Goal: Task Accomplishment & Management: Complete application form

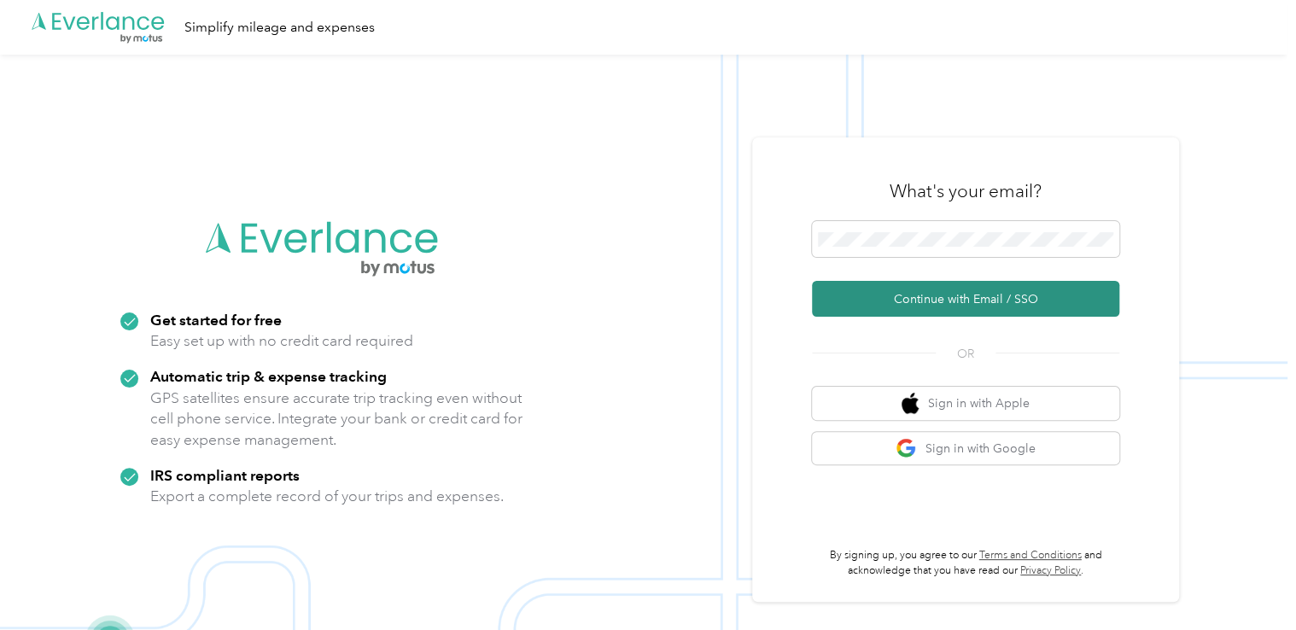
click at [931, 293] on button "Continue with Email / SSO" at bounding box center [965, 299] width 307 height 36
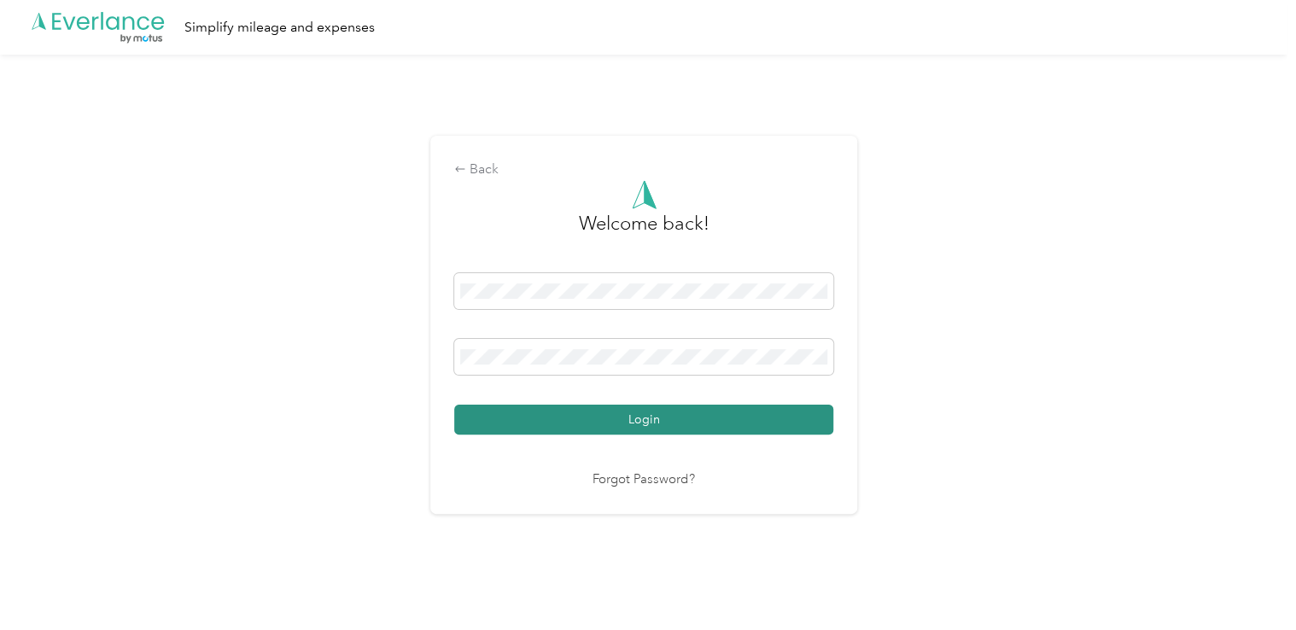
click at [733, 412] on button "Login" at bounding box center [643, 420] width 379 height 30
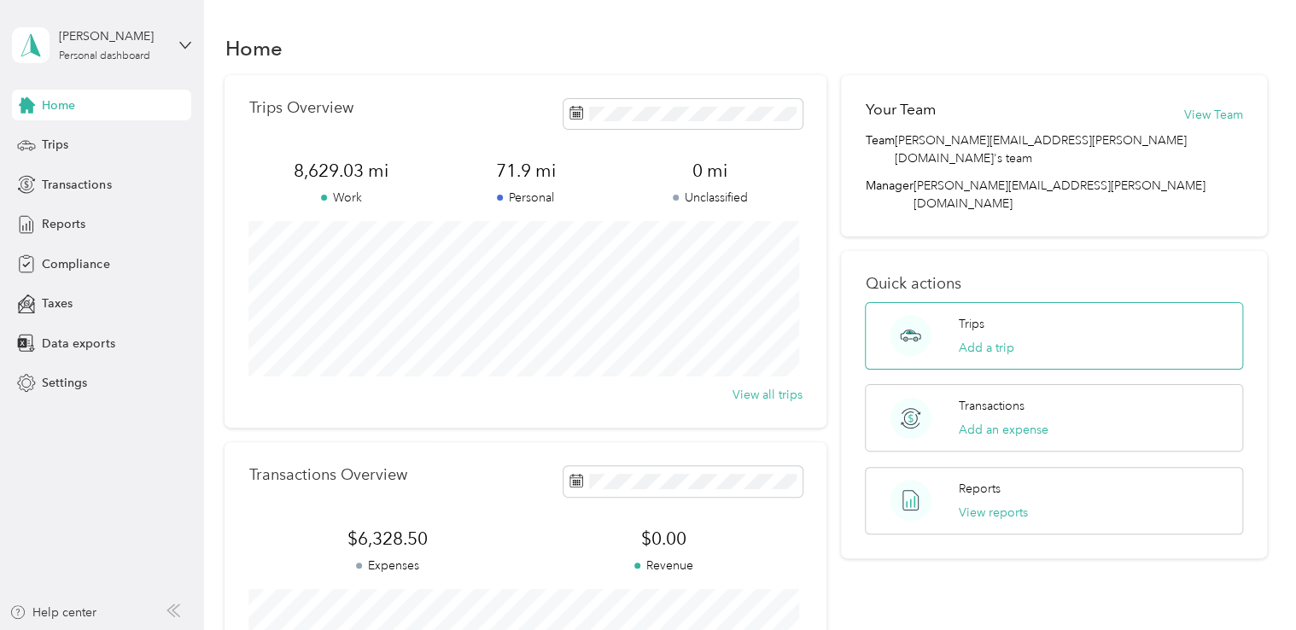
click at [997, 315] on div "Trips Add a trip" at bounding box center [986, 336] width 55 height 42
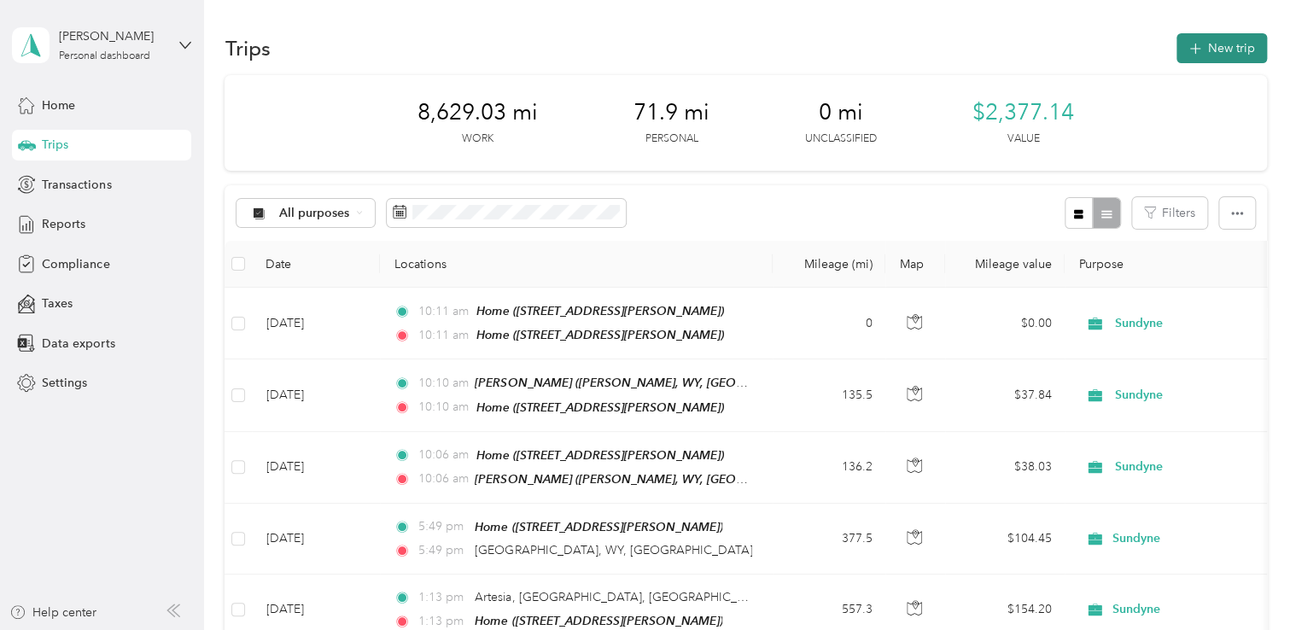
click at [1201, 43] on button "New trip" at bounding box center [1221, 48] width 90 height 30
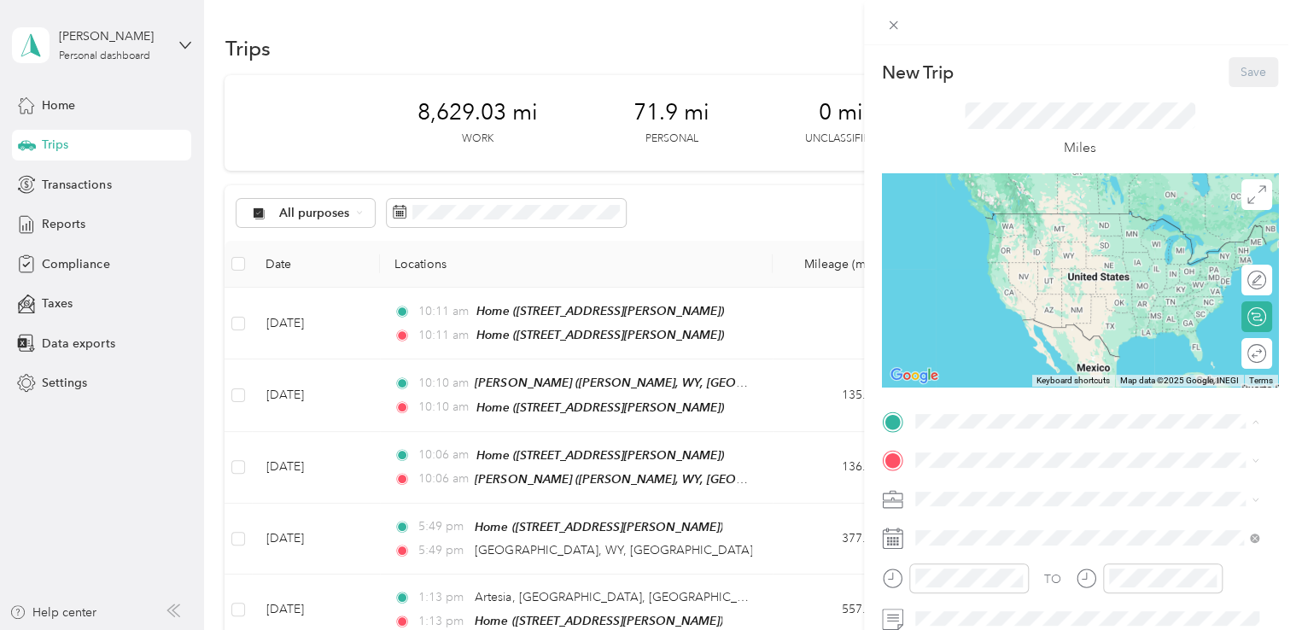
click at [983, 251] on div "Home [STREET_ADDRESS][PERSON_NAME]" at bounding box center [1087, 230] width 332 height 42
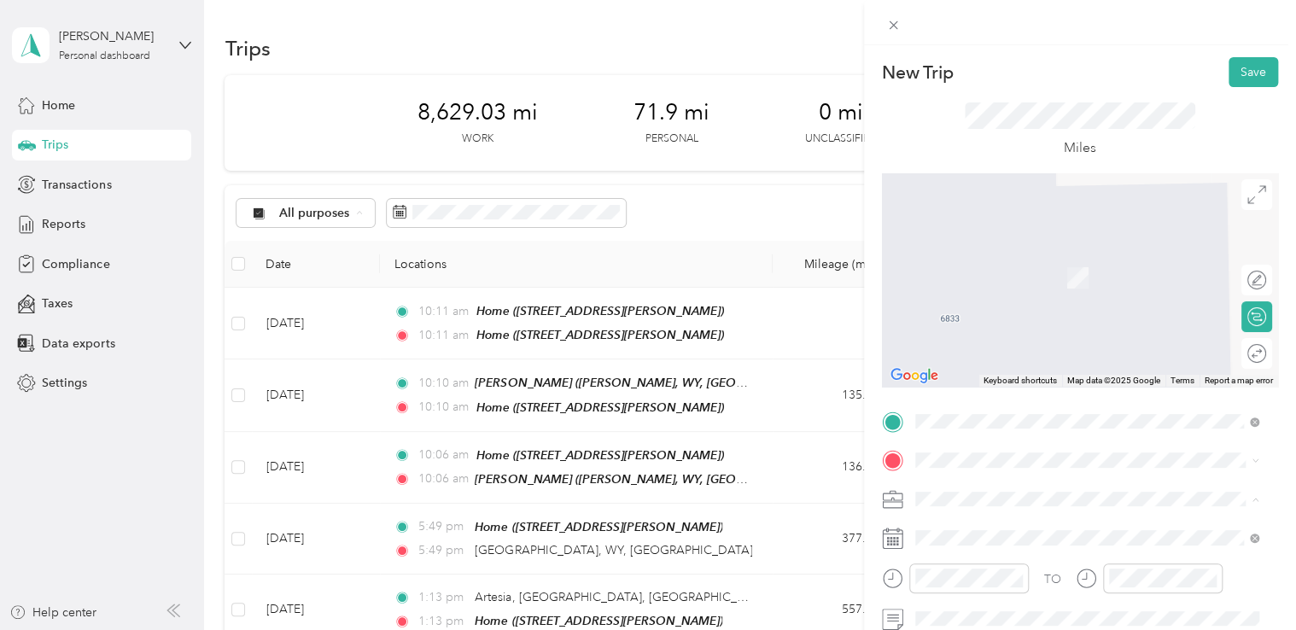
scroll to position [208, 0]
click at [1138, 278] on div at bounding box center [1080, 279] width 396 height 213
click at [988, 507] on span at bounding box center [1093, 499] width 369 height 27
click at [988, 469] on span at bounding box center [1093, 460] width 369 height 27
click at [1013, 285] on div "DIA [GEOGRAPHIC_DATA], [STREET_ADDRESS][GEOGRAPHIC_DATA][PERSON_NAME], [GEOGRAP…" at bounding box center [1100, 280] width 306 height 72
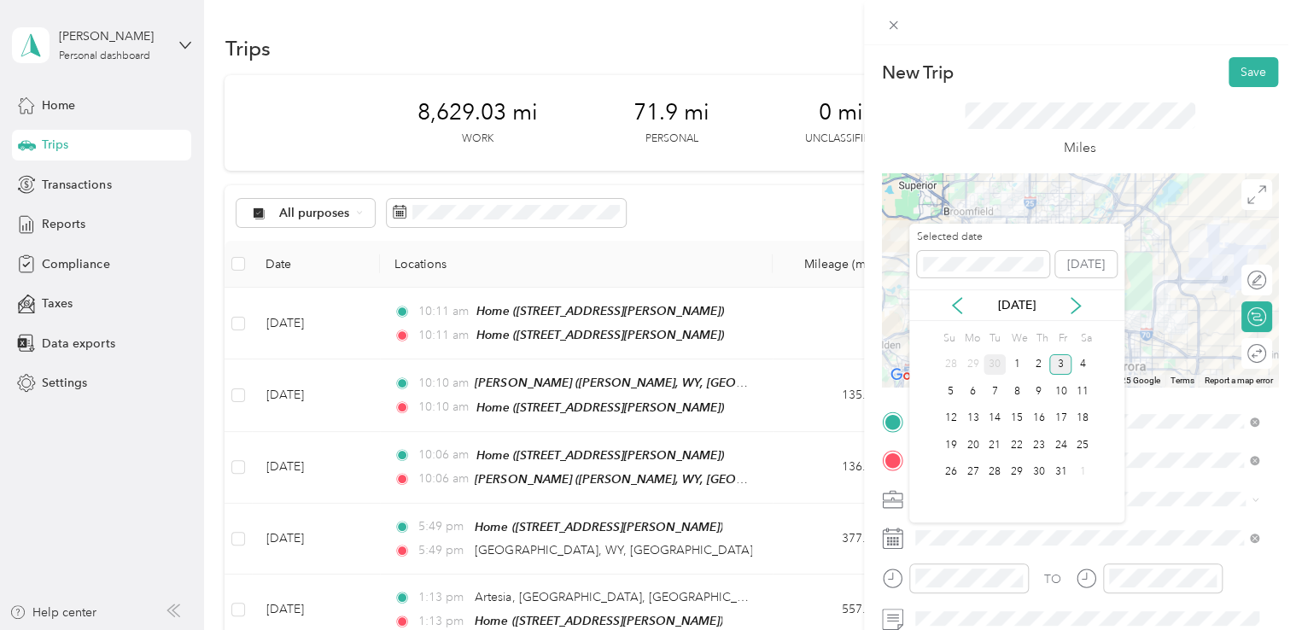
click at [997, 366] on div "30" at bounding box center [995, 364] width 22 height 21
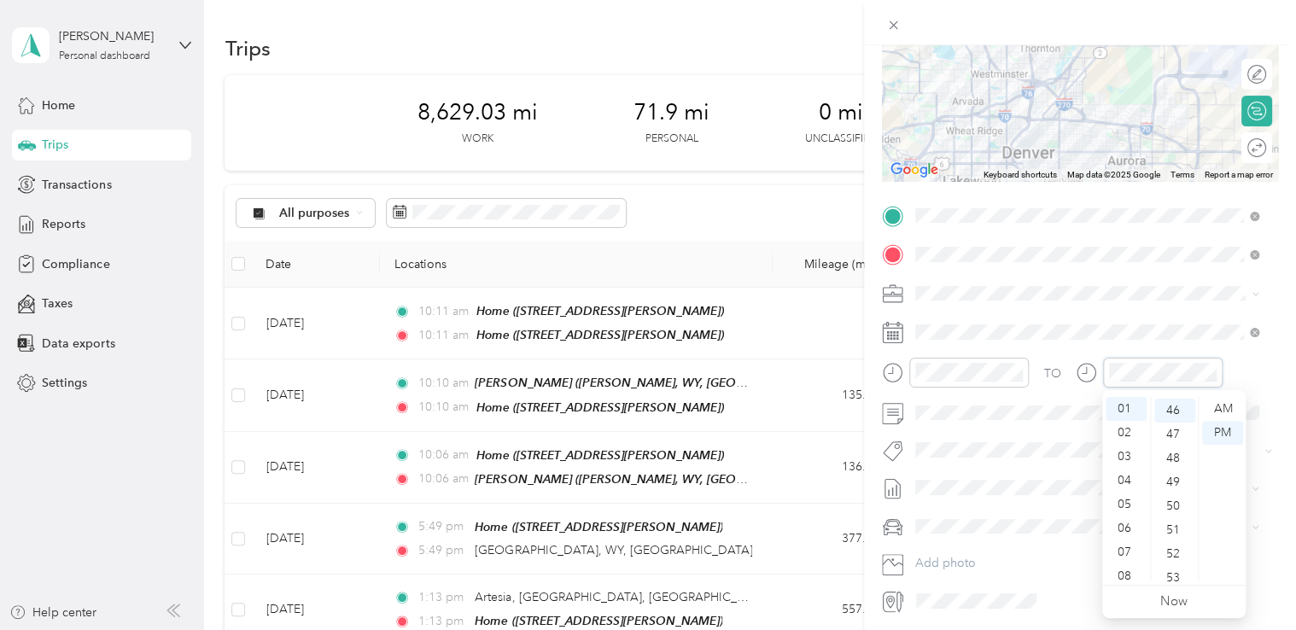
scroll to position [1100, 0]
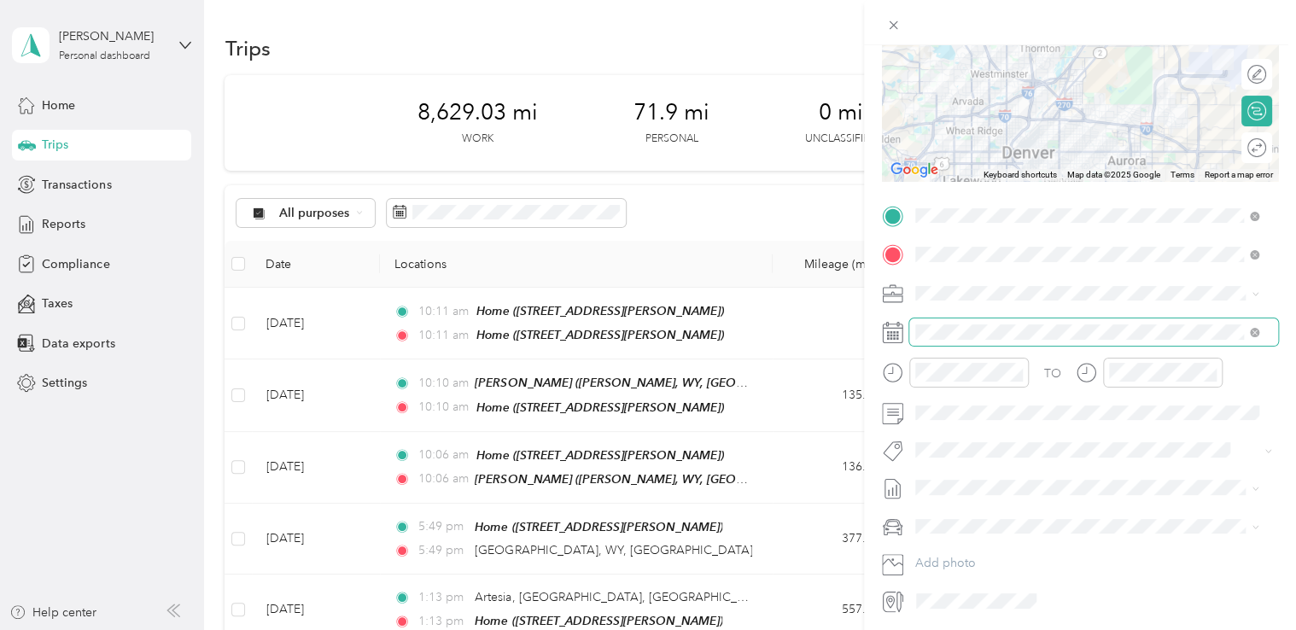
click at [1145, 343] on span at bounding box center [1093, 331] width 369 height 27
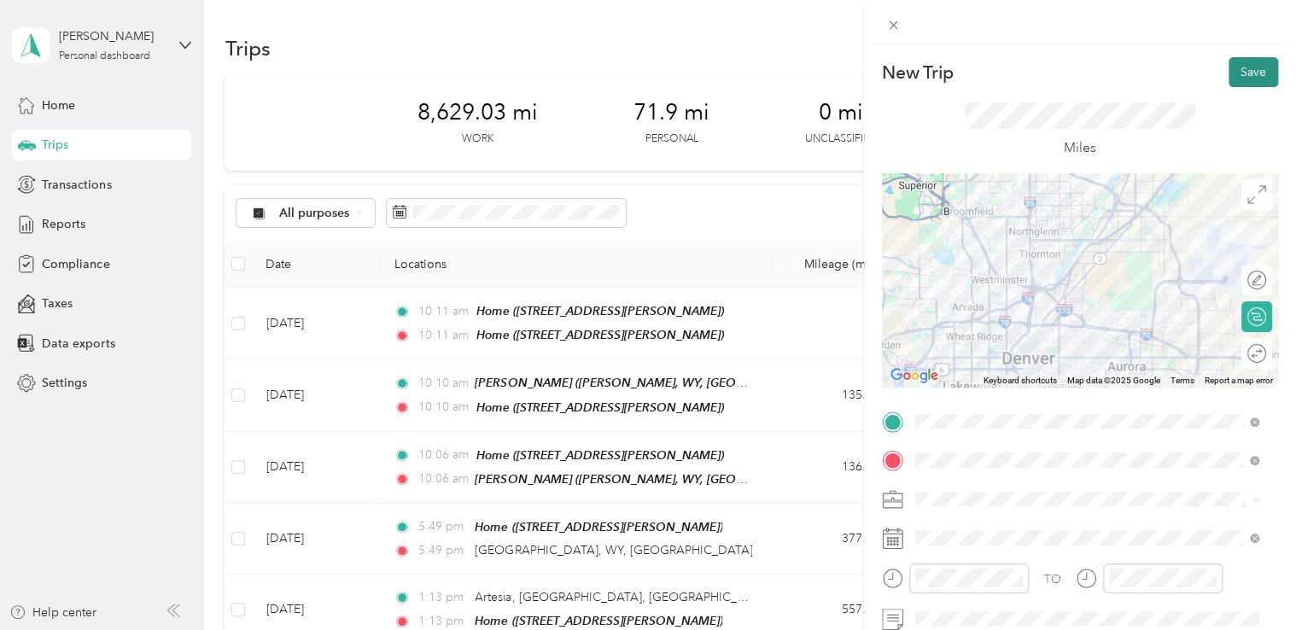
click at [1240, 69] on button "Save" at bounding box center [1254, 72] width 50 height 30
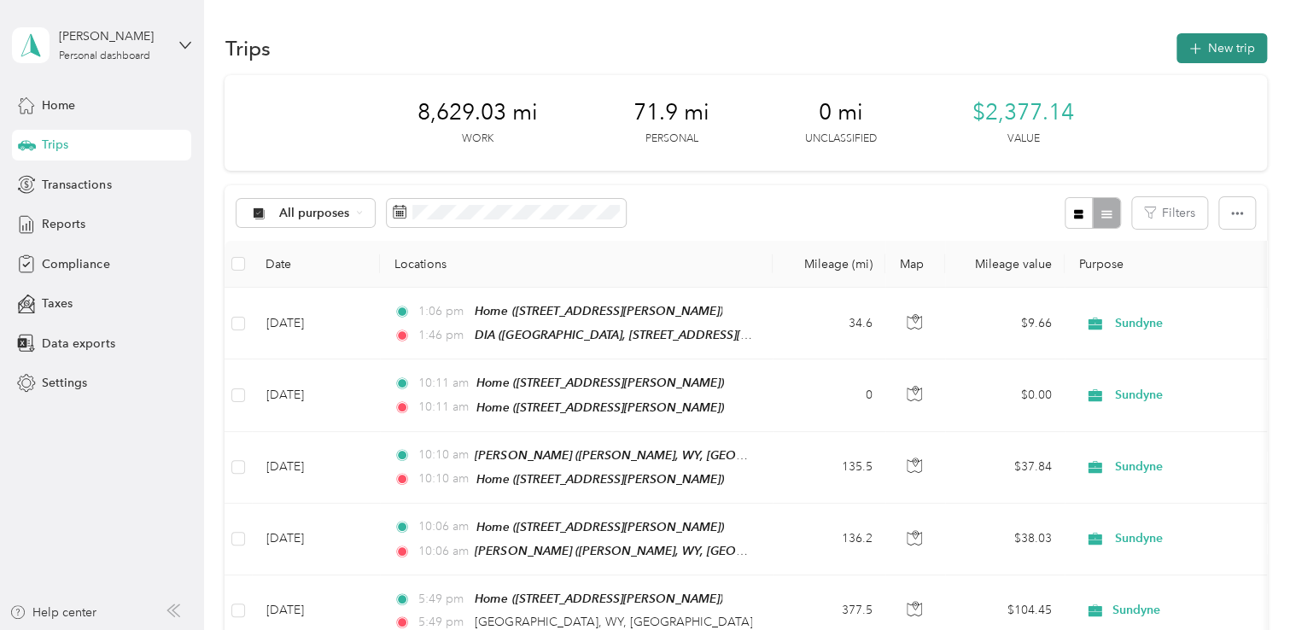
click at [1233, 49] on button "New trip" at bounding box center [1221, 48] width 90 height 30
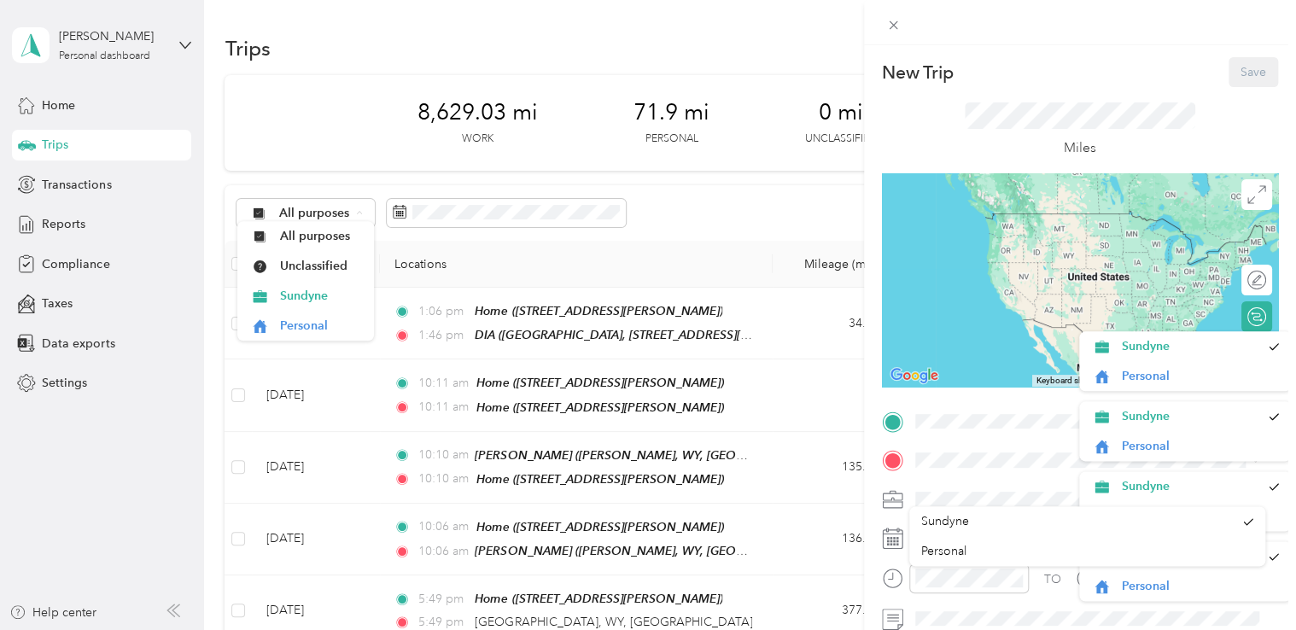
scroll to position [208, 0]
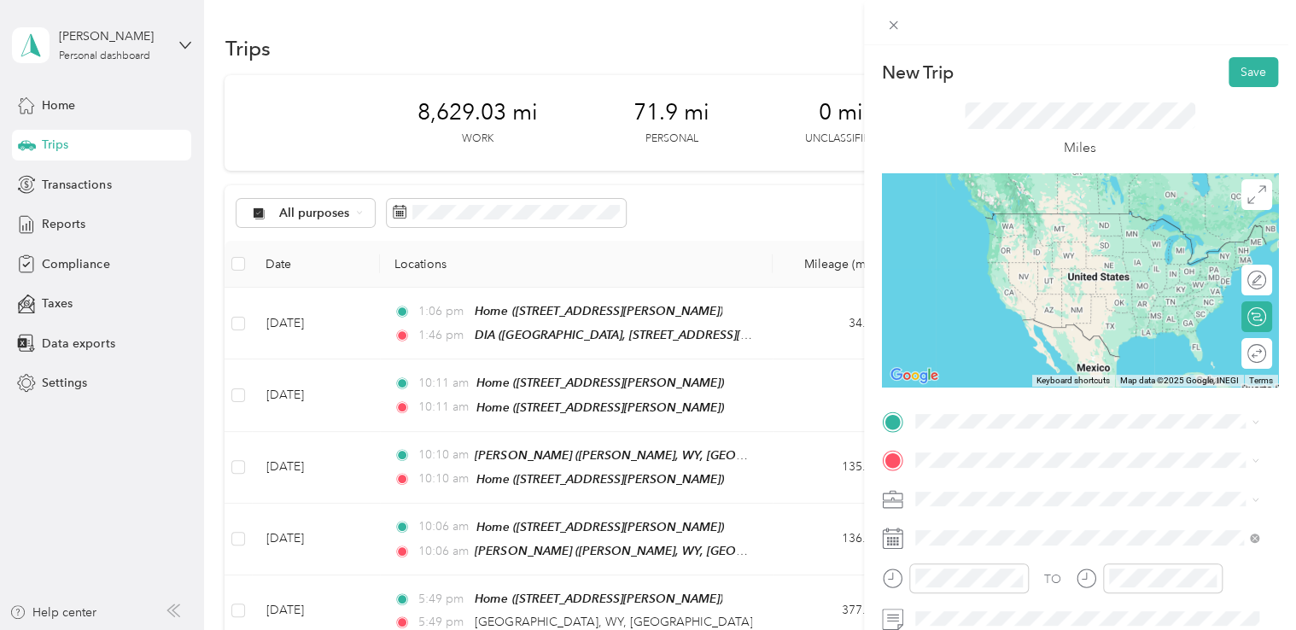
click at [1026, 260] on div "DIA [GEOGRAPHIC_DATA], [STREET_ADDRESS][GEOGRAPHIC_DATA][PERSON_NAME], [GEOGRAP…" at bounding box center [1100, 248] width 306 height 72
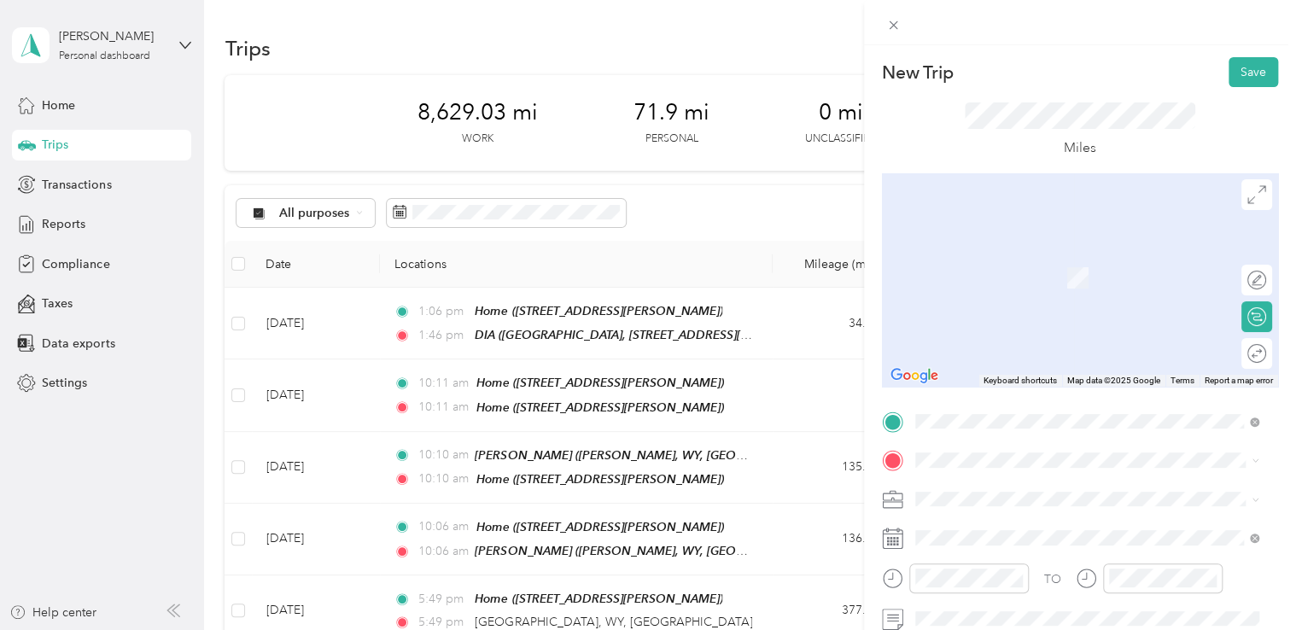
click at [1014, 341] on span "[STREET_ADDRESS][PERSON_NAME][US_STATE]" at bounding box center [1080, 332] width 266 height 15
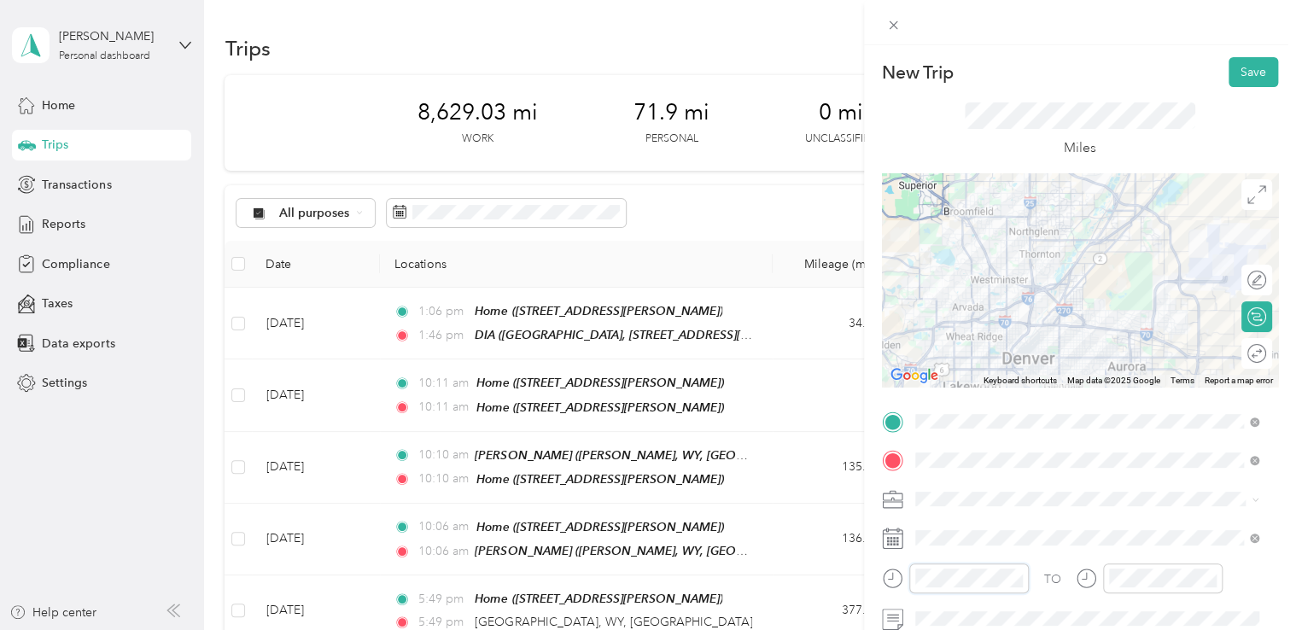
click at [899, 582] on div at bounding box center [955, 578] width 147 height 30
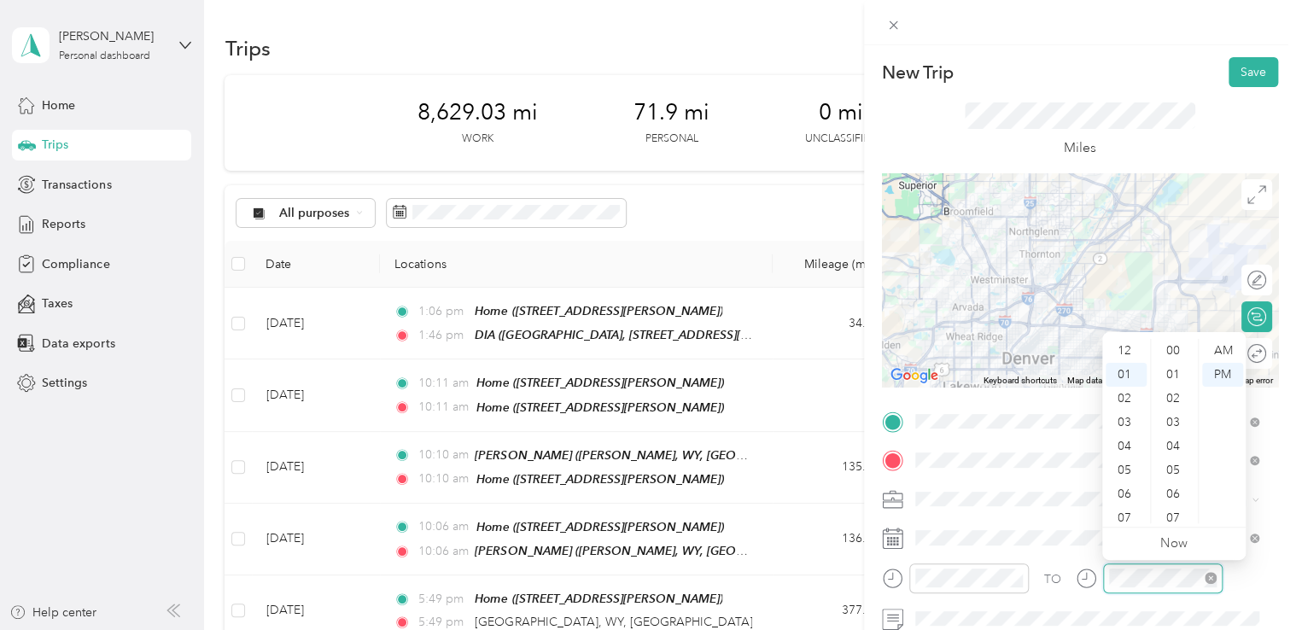
scroll to position [24, 0]
click at [1076, 577] on div at bounding box center [1149, 578] width 147 height 30
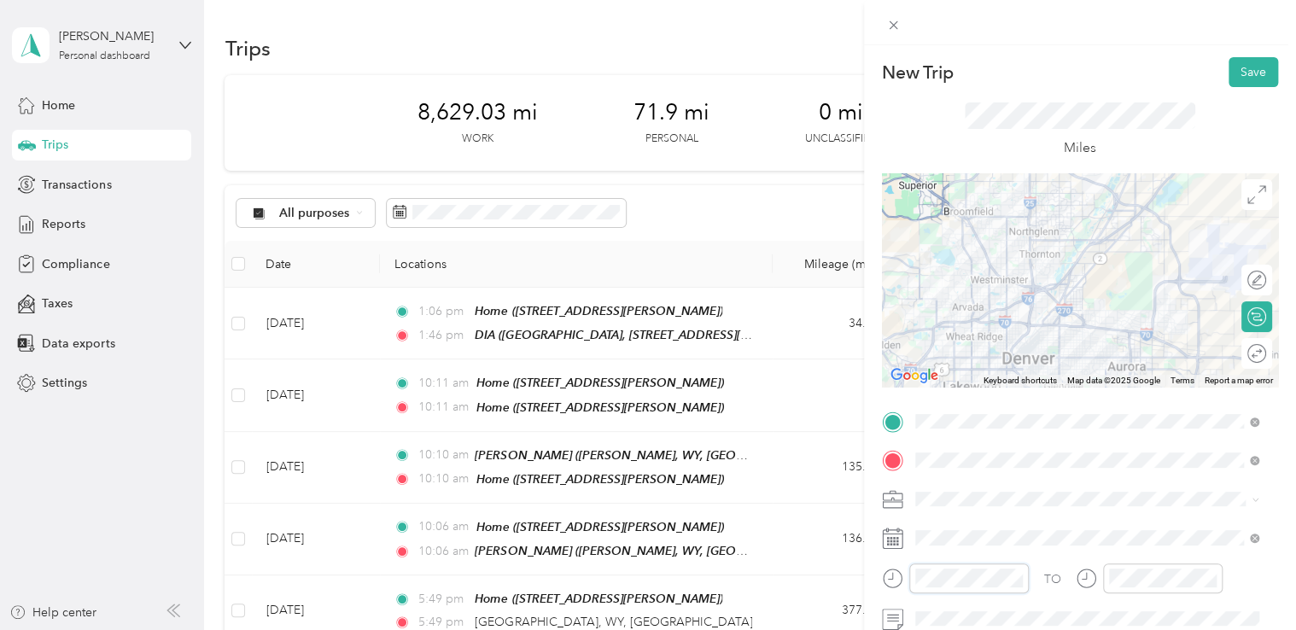
click at [806, 586] on div "New Trip Save This trip cannot be edited because it is either under review, app…" at bounding box center [648, 315] width 1296 height 630
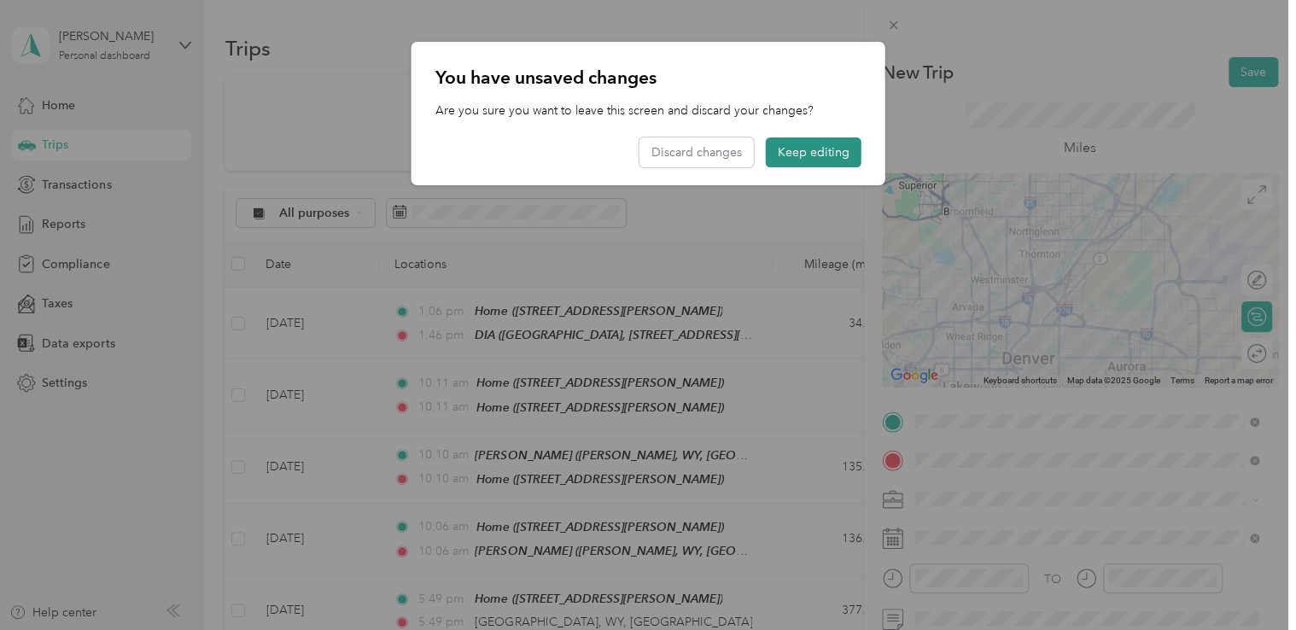
click at [824, 150] on button "Keep editing" at bounding box center [814, 152] width 96 height 30
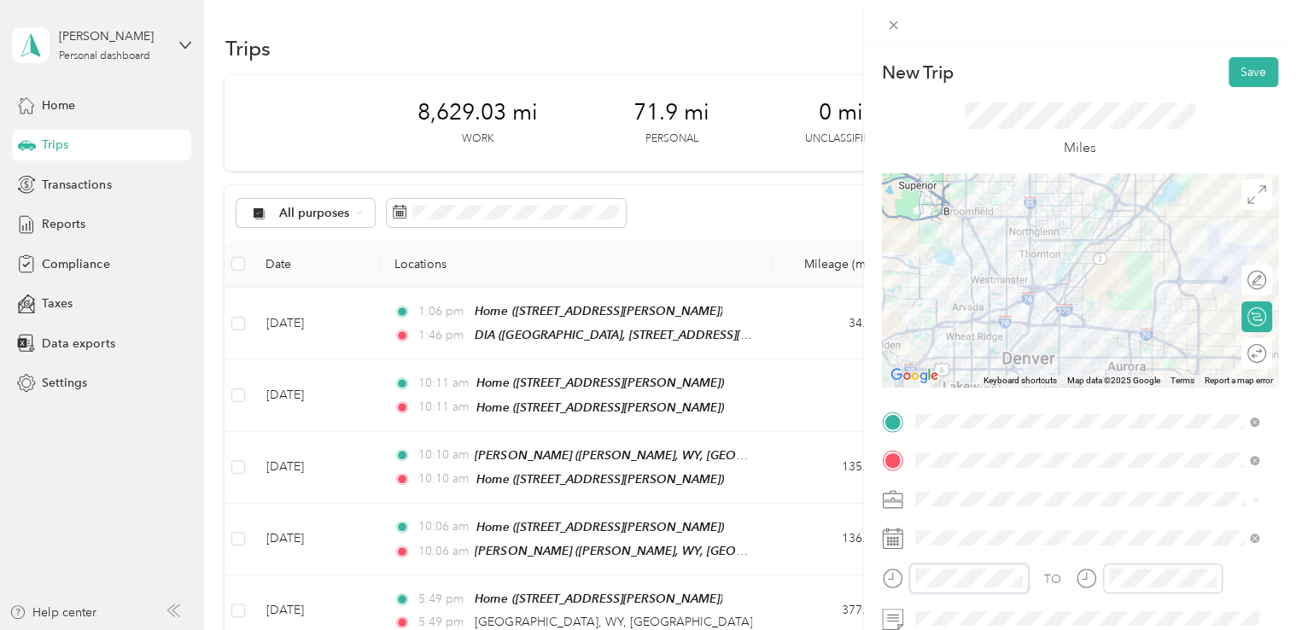
click at [835, 586] on div "New Trip Save This trip cannot be edited because it is either under review, app…" at bounding box center [648, 315] width 1296 height 630
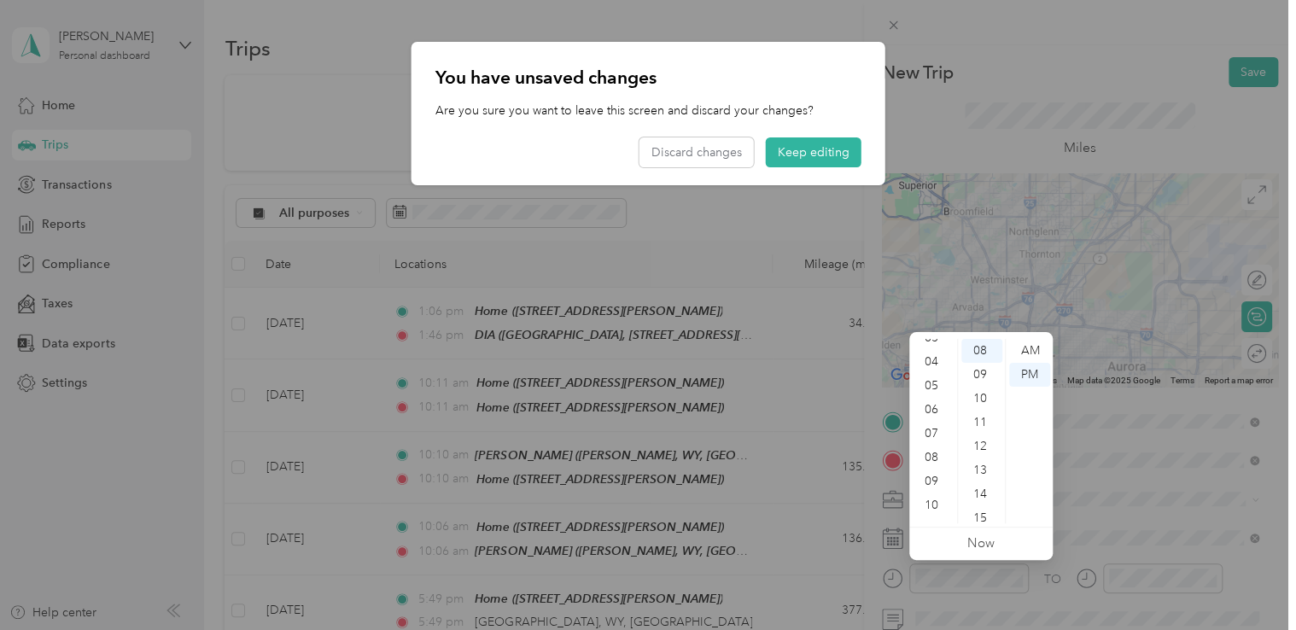
scroll to position [102, 0]
click at [931, 505] on div "11" at bounding box center [933, 511] width 41 height 24
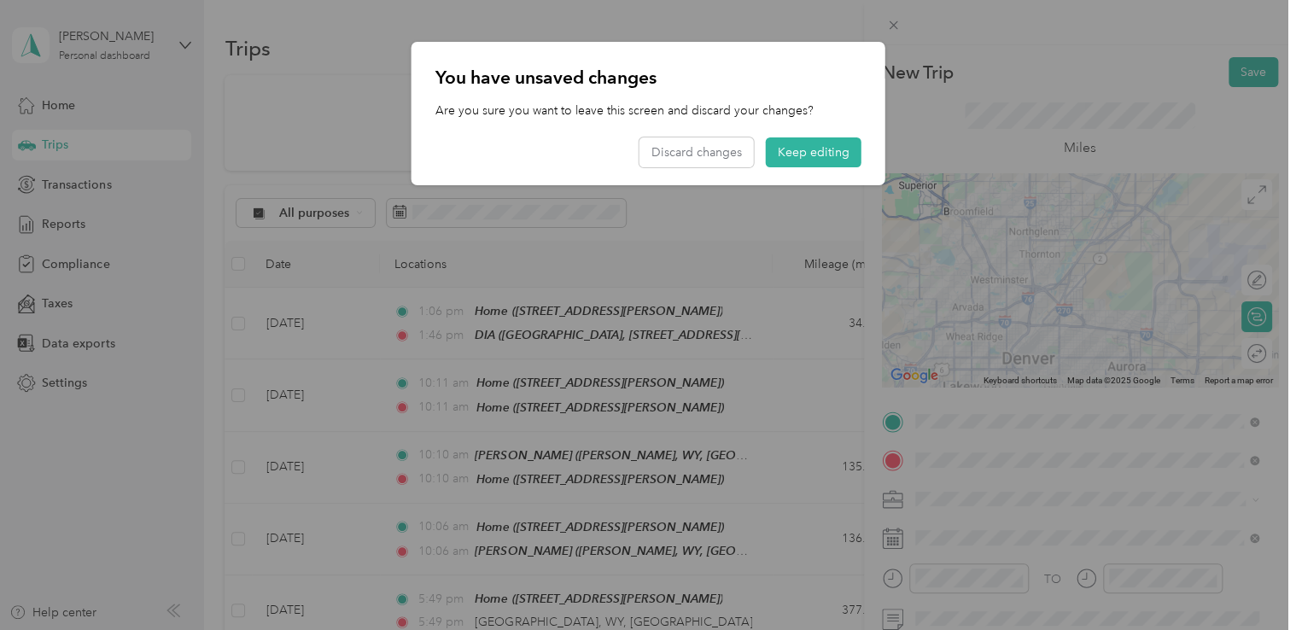
click at [1082, 524] on div at bounding box center [648, 315] width 1296 height 630
click at [1129, 577] on div at bounding box center [648, 315] width 1296 height 630
click at [826, 152] on button "Keep editing" at bounding box center [814, 152] width 96 height 30
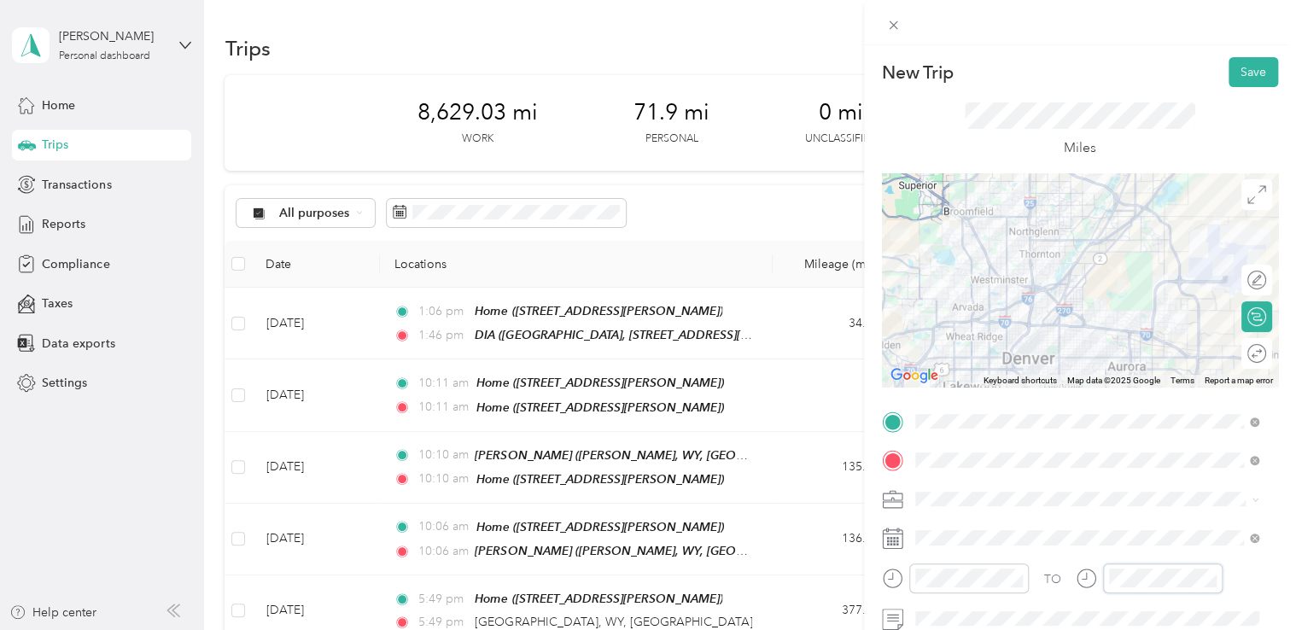
click at [1100, 575] on div at bounding box center [1149, 578] width 147 height 30
click at [1130, 507] on div "11" at bounding box center [1126, 511] width 41 height 24
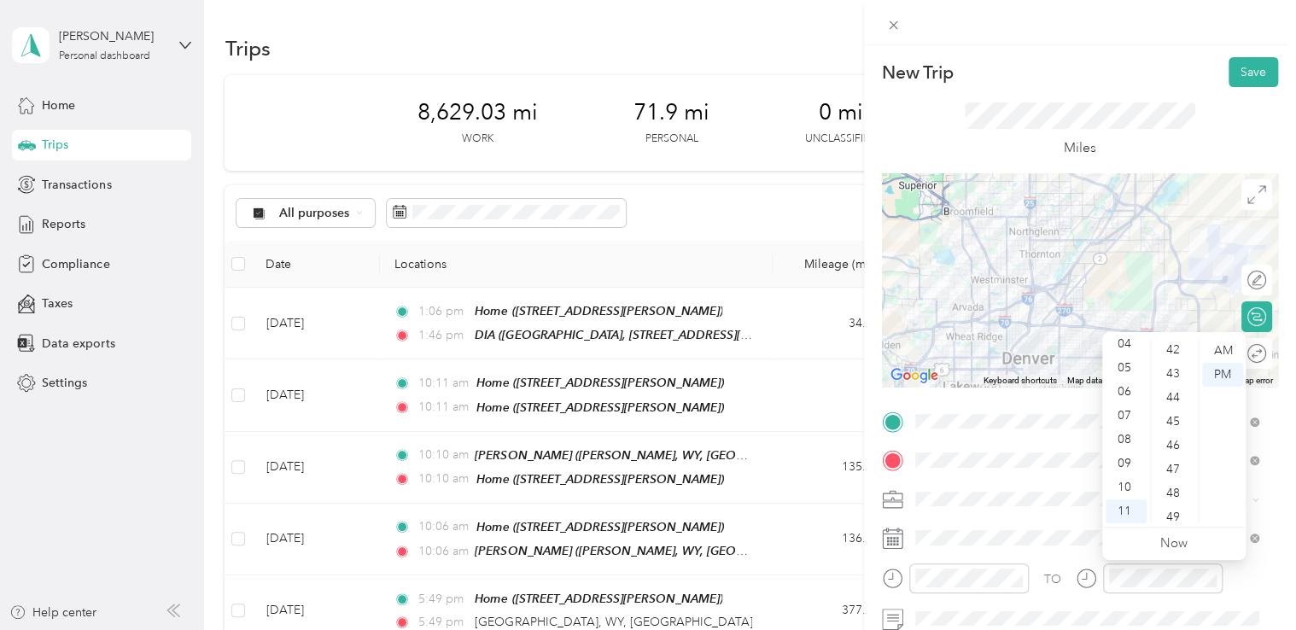
scroll to position [1250, 0]
click at [1178, 507] on div "59" at bounding box center [1174, 511] width 41 height 24
click at [1275, 531] on form "New Trip Save This trip cannot be edited because it is either under review, app…" at bounding box center [1080, 438] width 432 height 763
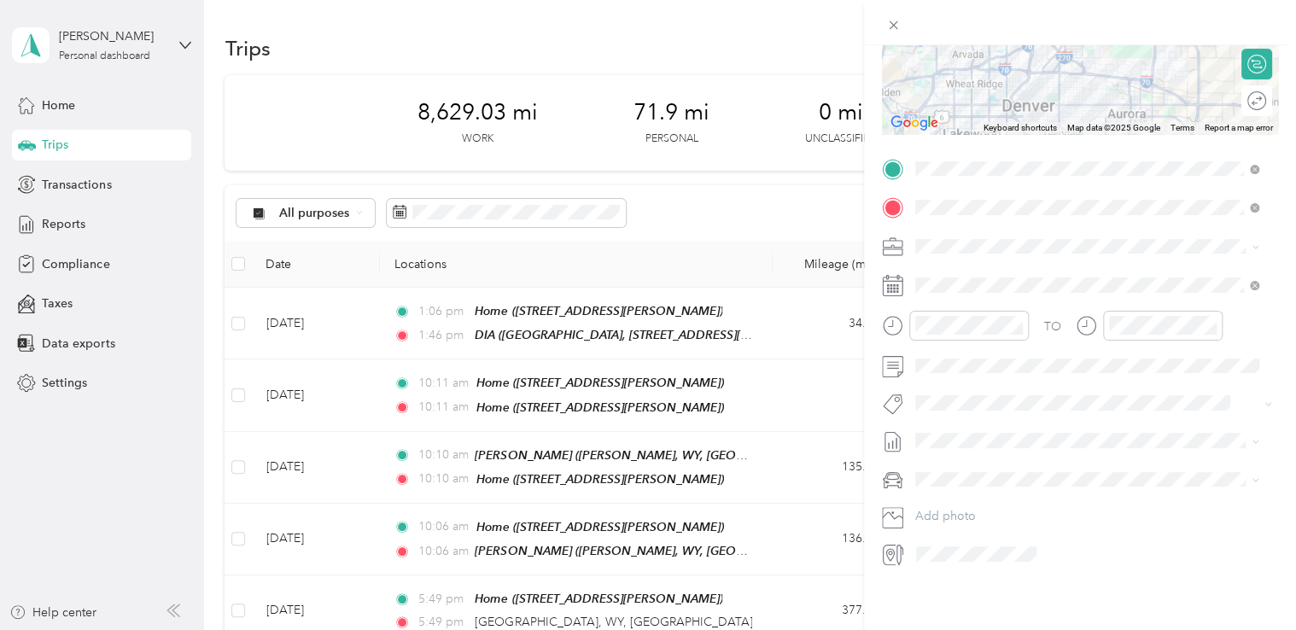
scroll to position [0, 0]
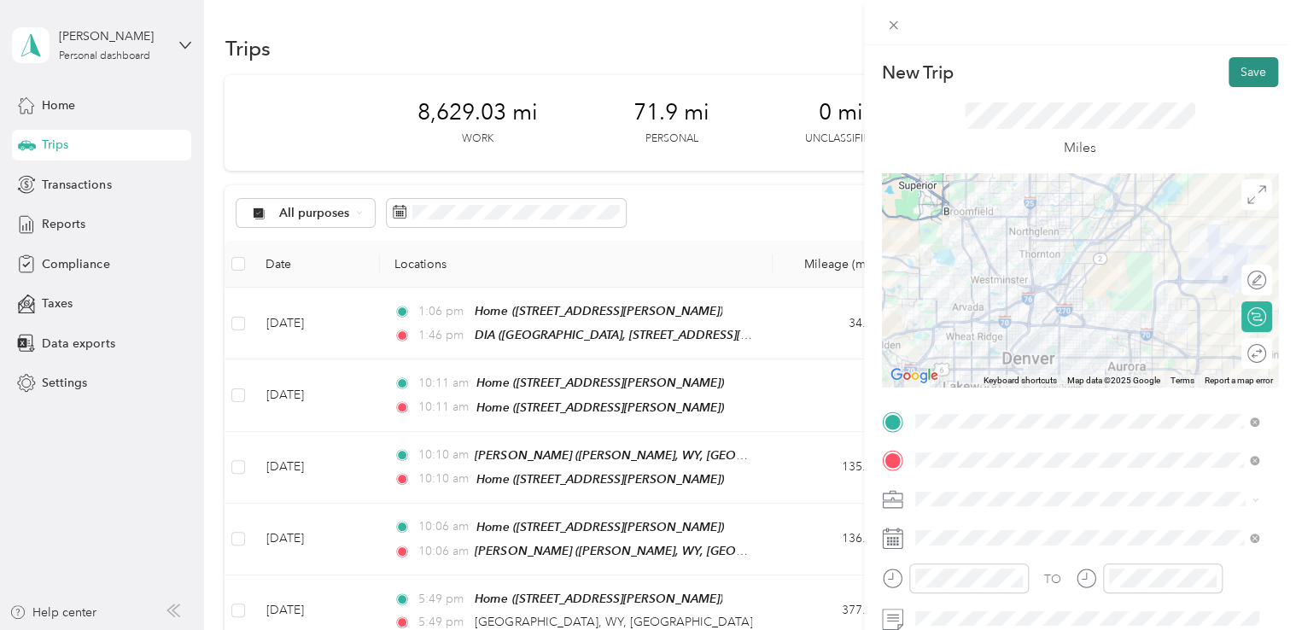
click at [1246, 59] on button "Save" at bounding box center [1254, 72] width 50 height 30
